Goal: Ask a question: Seek information or help from site administrators or community

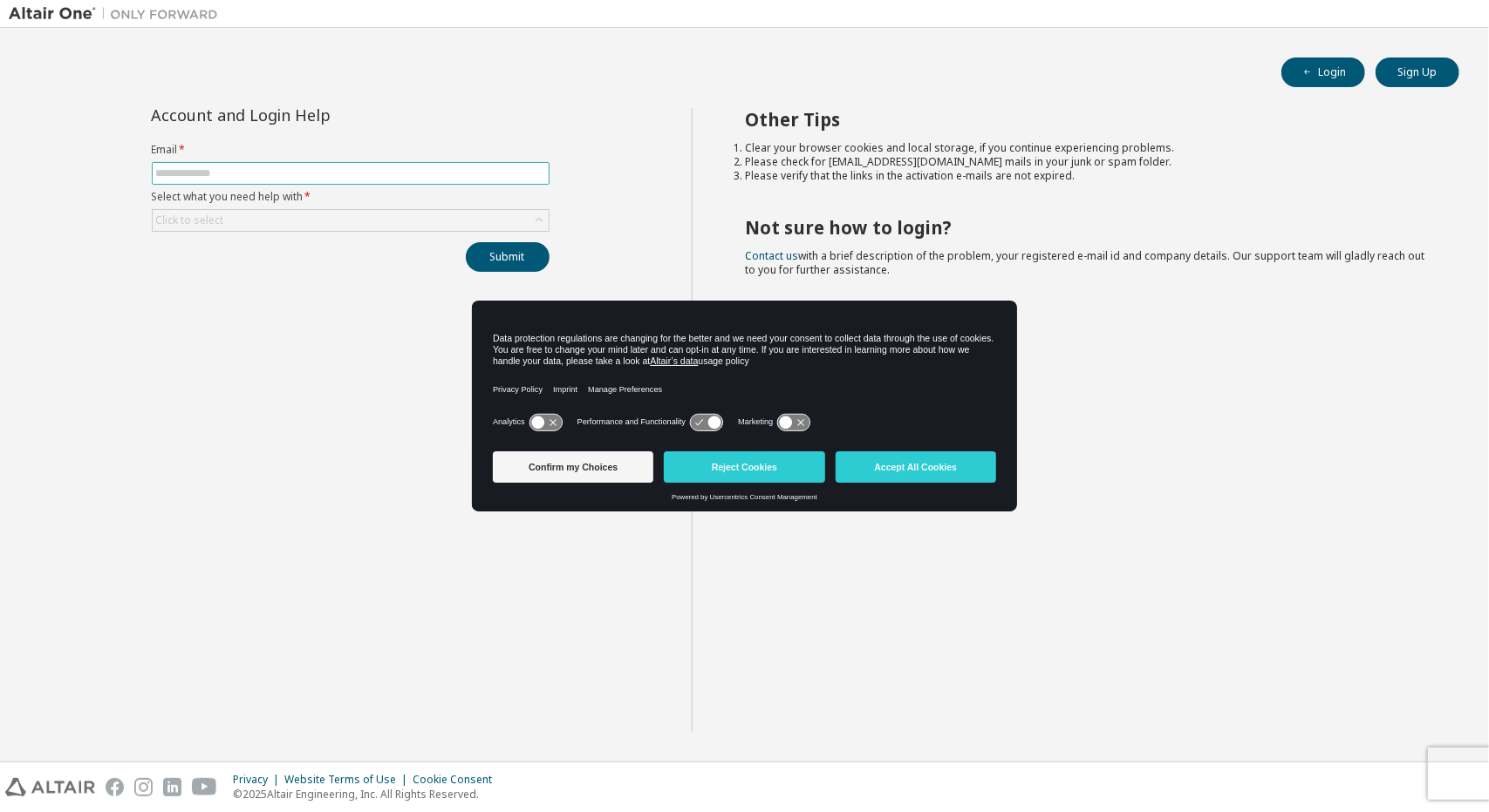
click at [489, 175] on input "text" at bounding box center [350, 174] width 389 height 14
type input "**********"
click at [413, 226] on div "Click to select" at bounding box center [350, 220] width 396 height 21
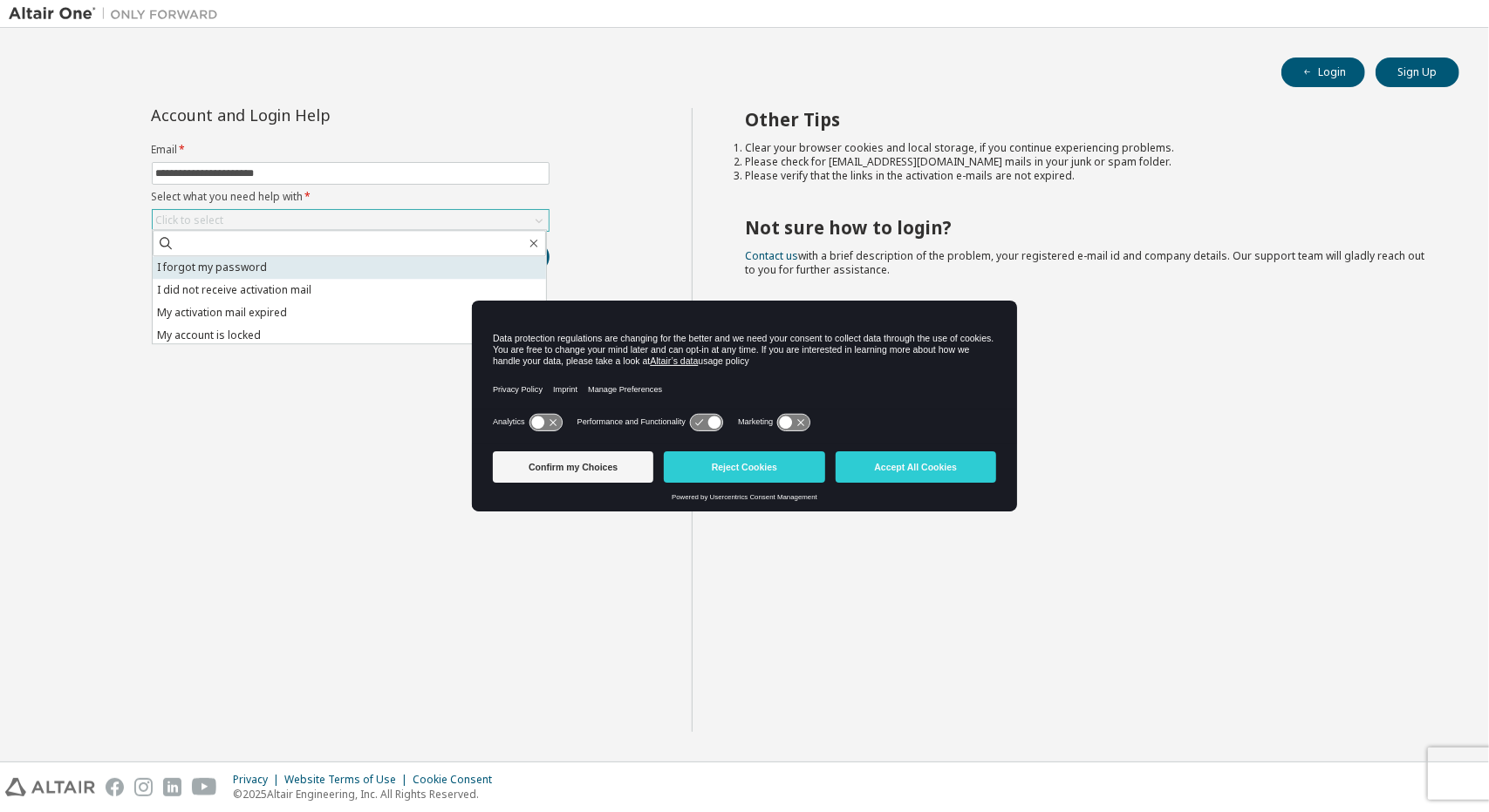
click at [369, 272] on li "I forgot my password" at bounding box center [349, 268] width 394 height 23
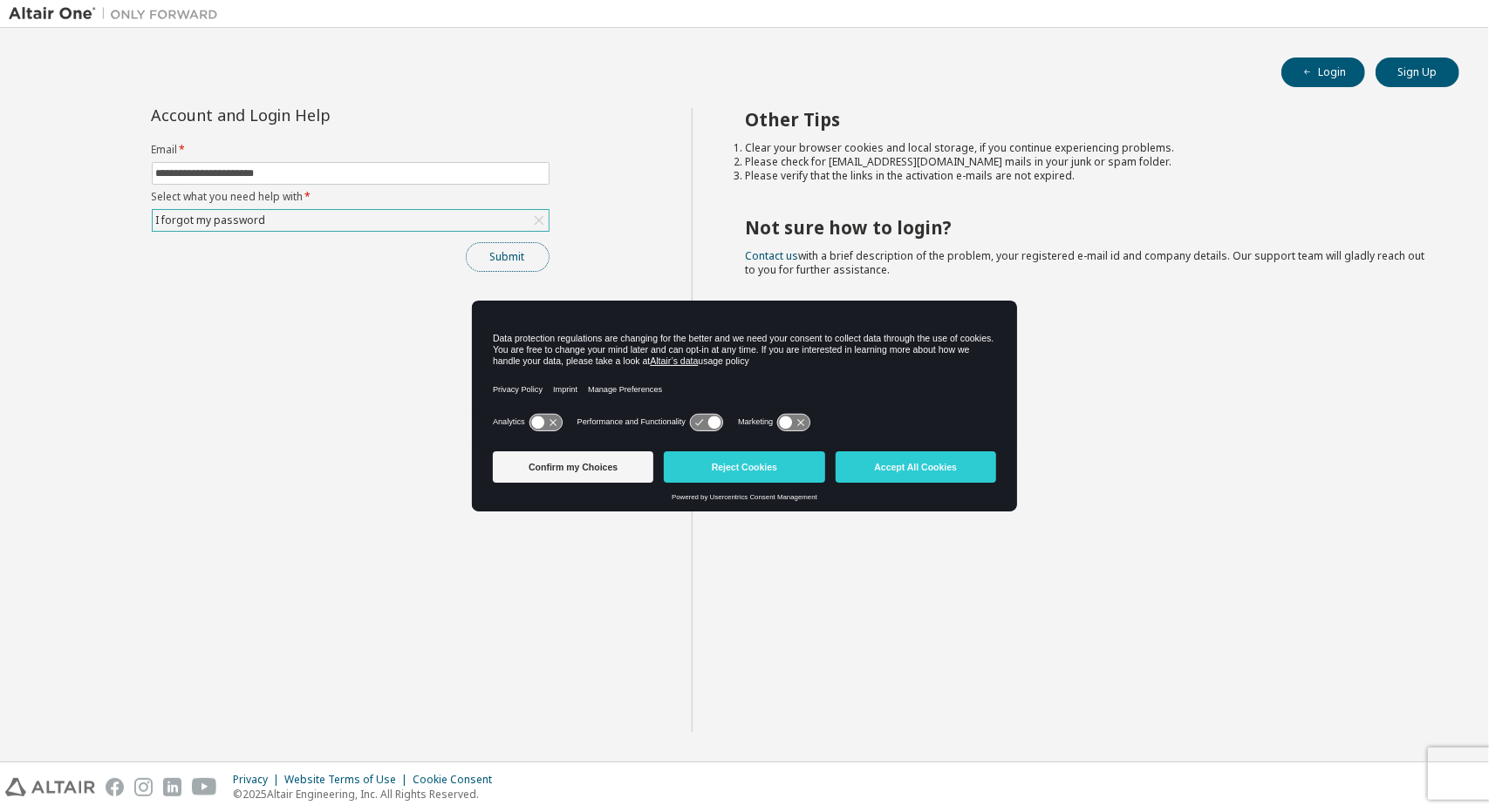
click at [485, 252] on button "Submit" at bounding box center [508, 257] width 83 height 30
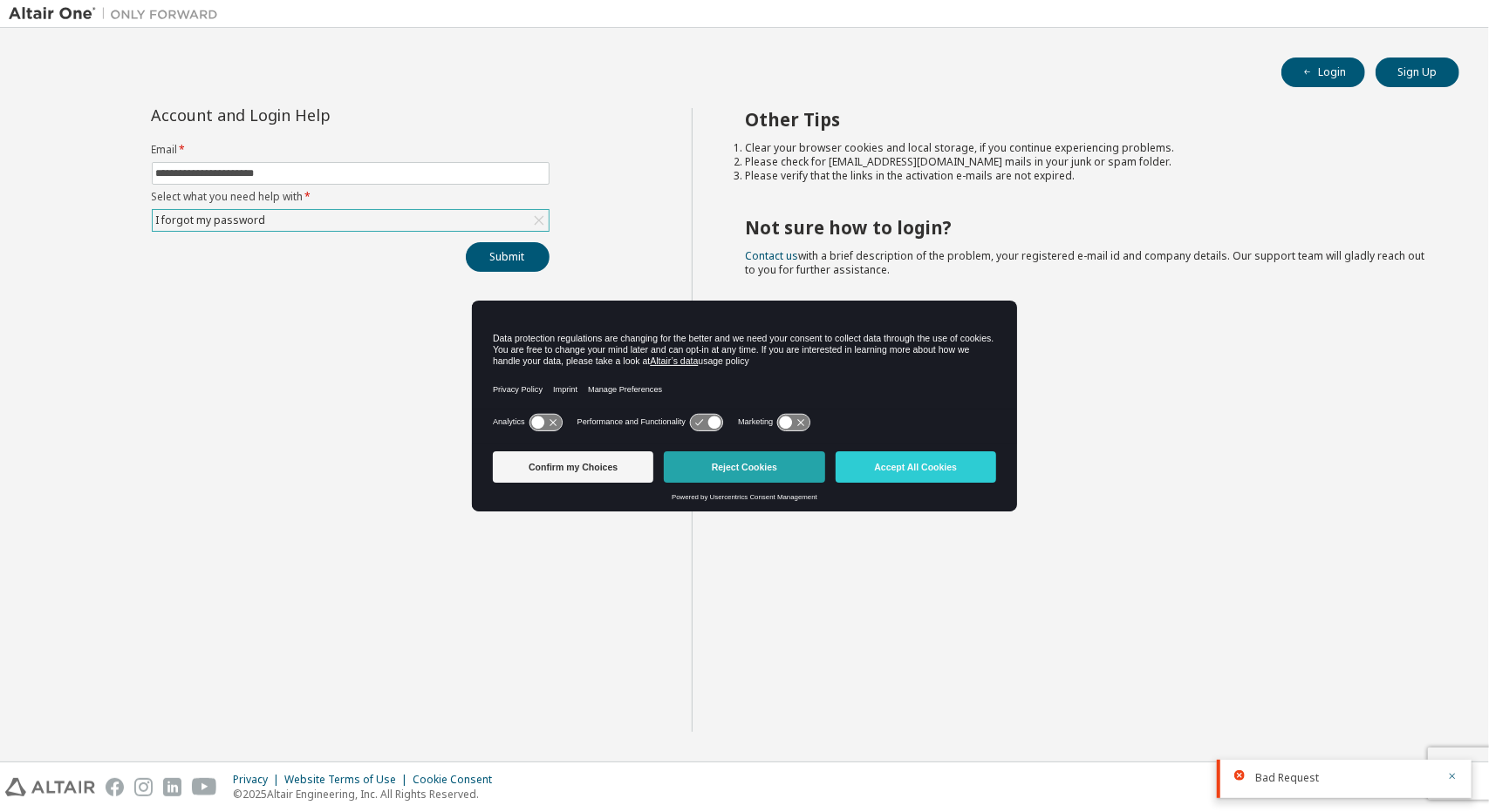
click at [722, 461] on button "Reject Cookies" at bounding box center [744, 467] width 161 height 32
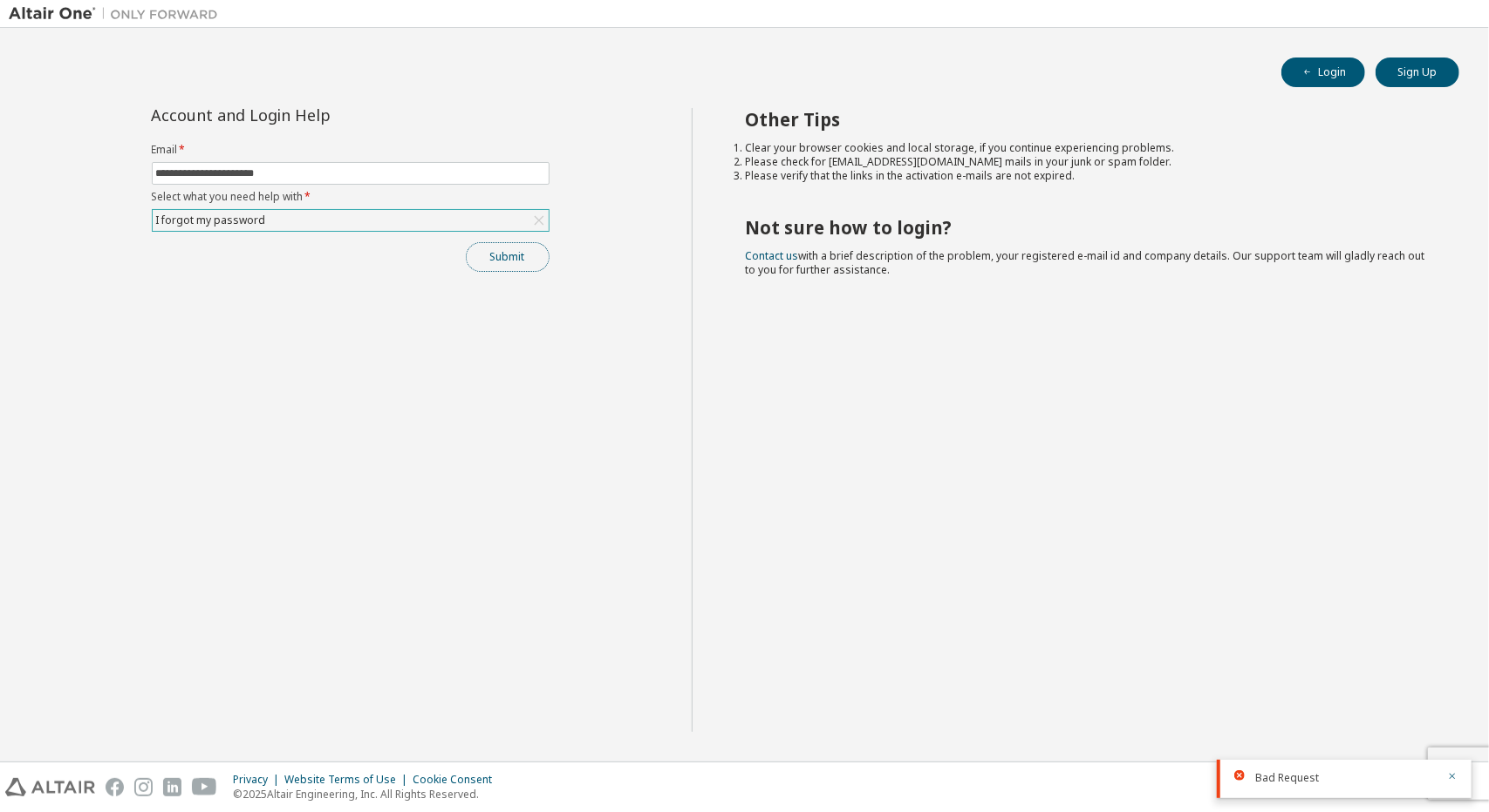
click at [517, 254] on button "Submit" at bounding box center [508, 257] width 83 height 30
